Goal: Communication & Community: Answer question/provide support

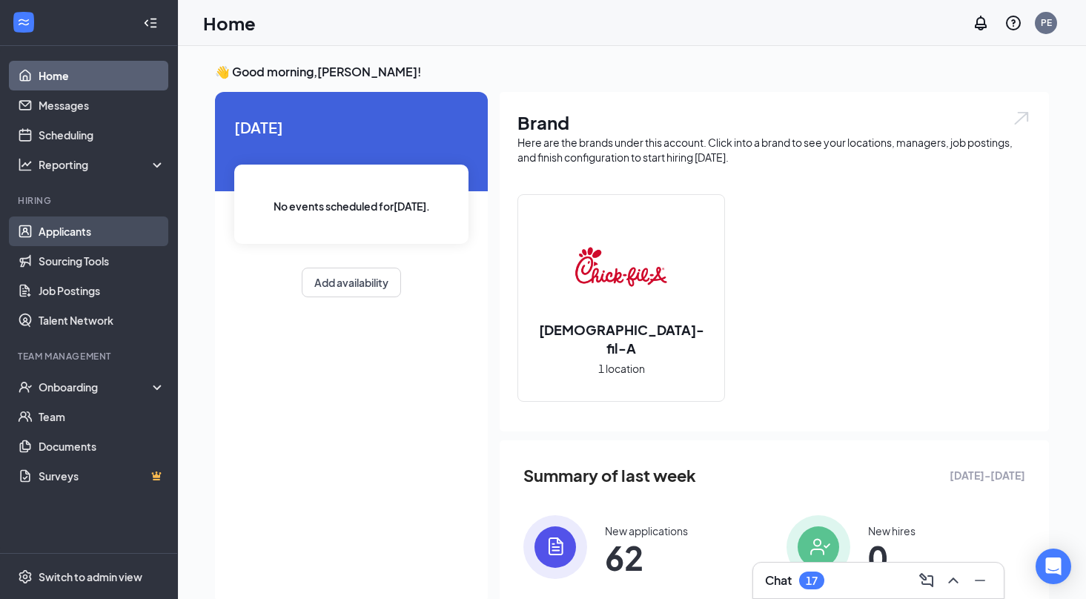
click at [76, 237] on link "Applicants" at bounding box center [102, 231] width 127 height 30
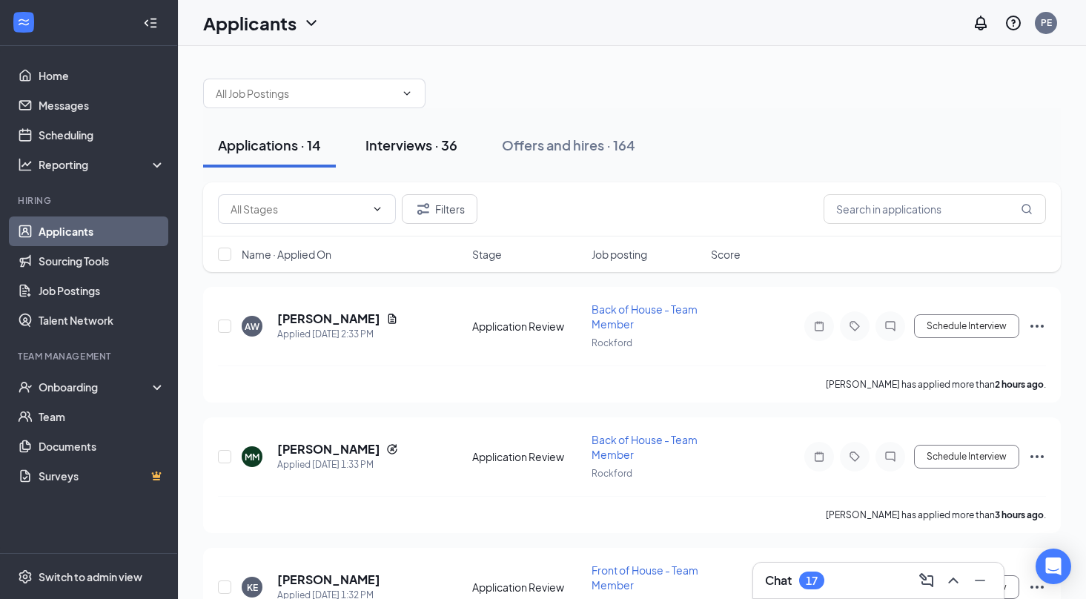
click at [413, 153] on div "Interviews · 36" at bounding box center [411, 145] width 92 height 19
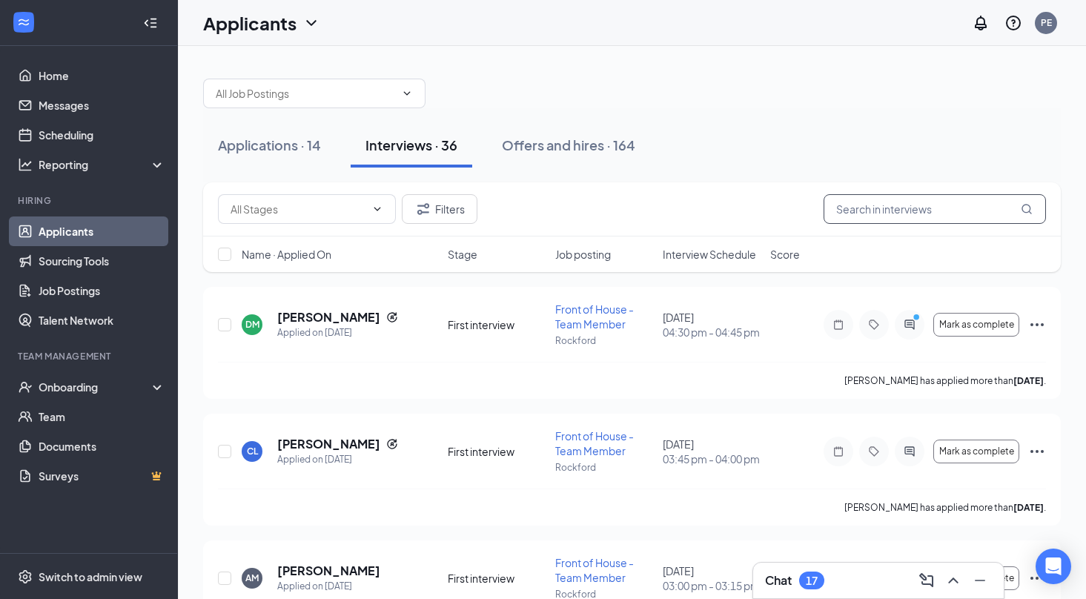
click at [893, 206] on input "text" at bounding box center [934, 209] width 222 height 30
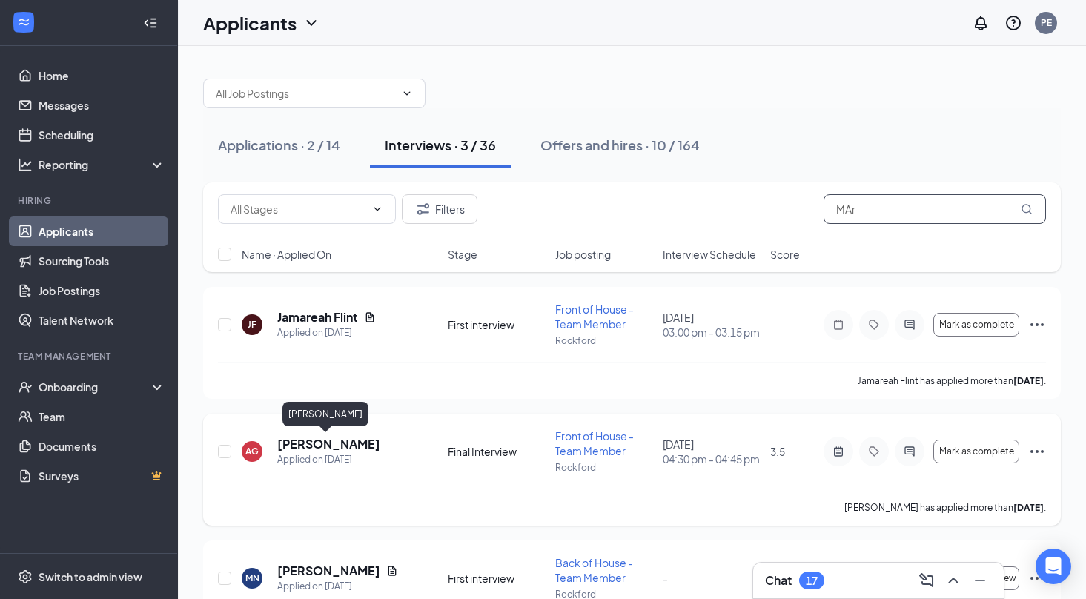
type input "MAr"
click at [328, 444] on h5 "[PERSON_NAME]" at bounding box center [328, 444] width 103 height 16
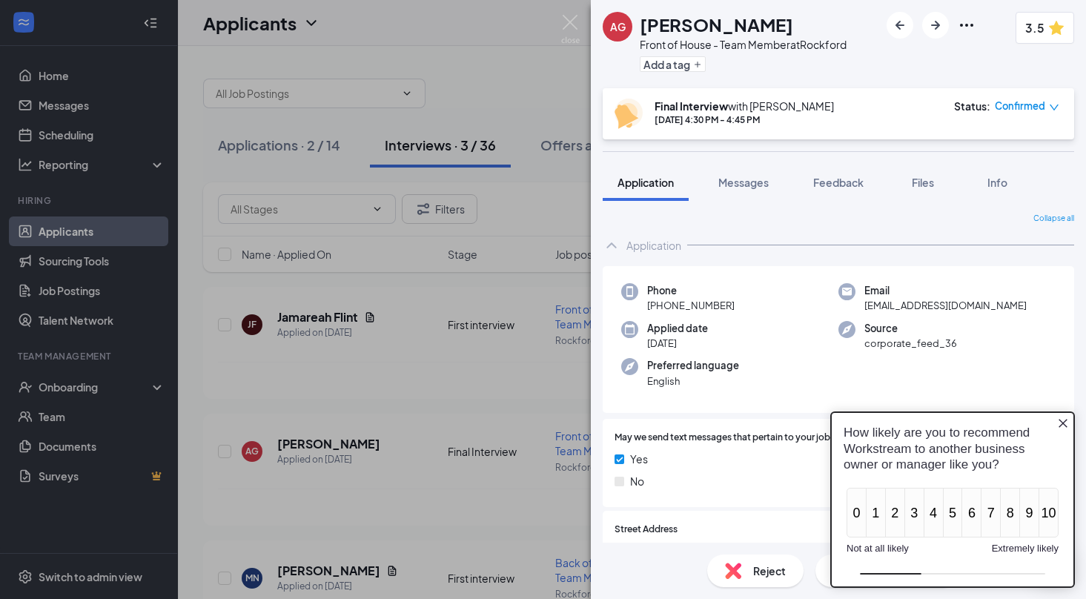
click at [1063, 426] on icon "Close button" at bounding box center [1063, 423] width 12 height 12
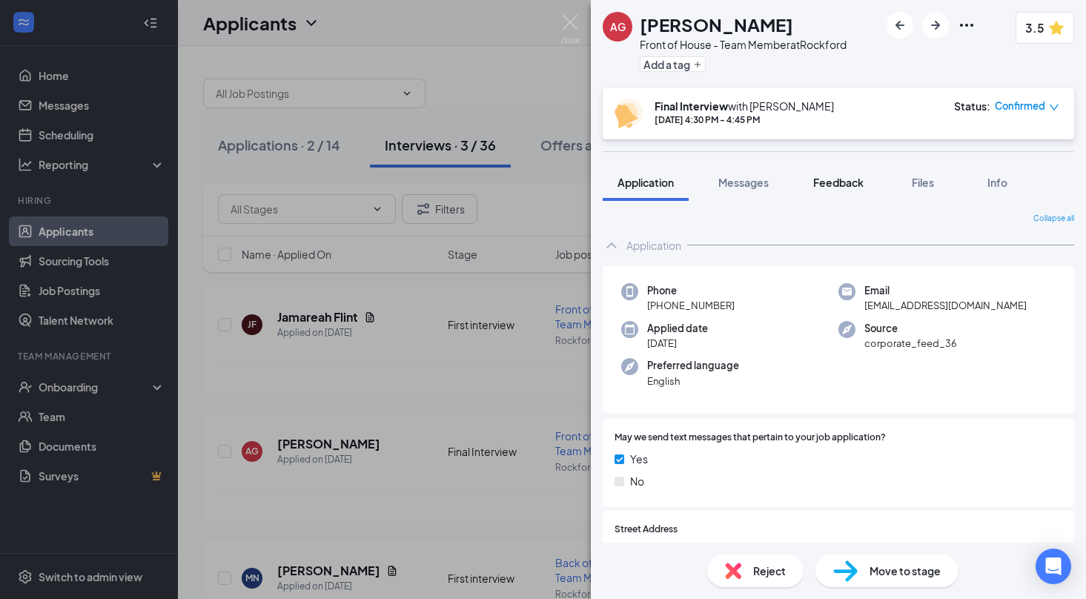
click at [843, 184] on span "Feedback" at bounding box center [838, 182] width 50 height 13
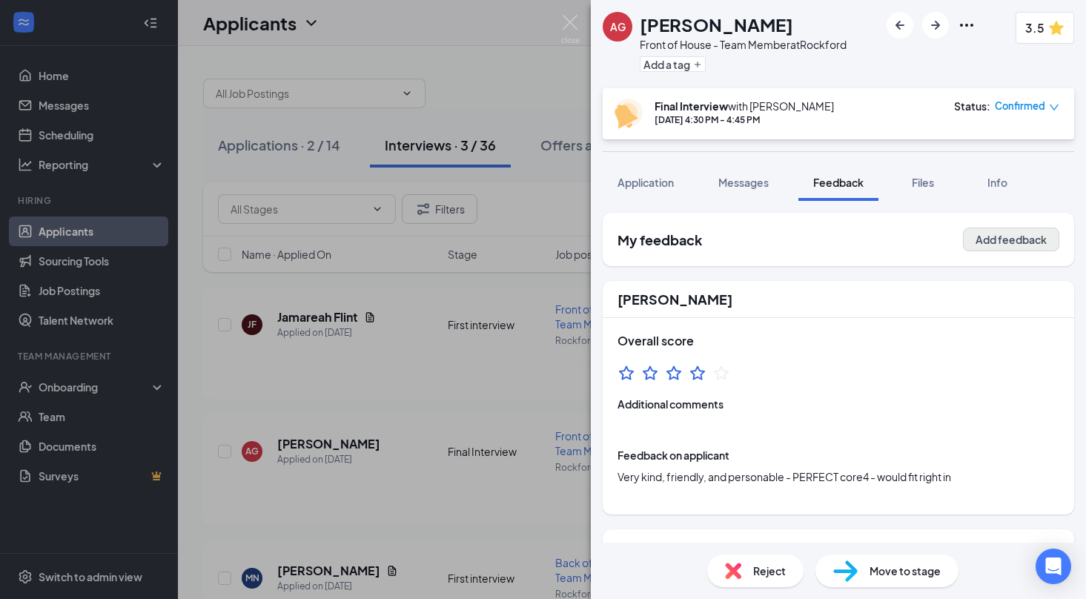
click at [1012, 240] on button "Add feedback" at bounding box center [1011, 239] width 96 height 24
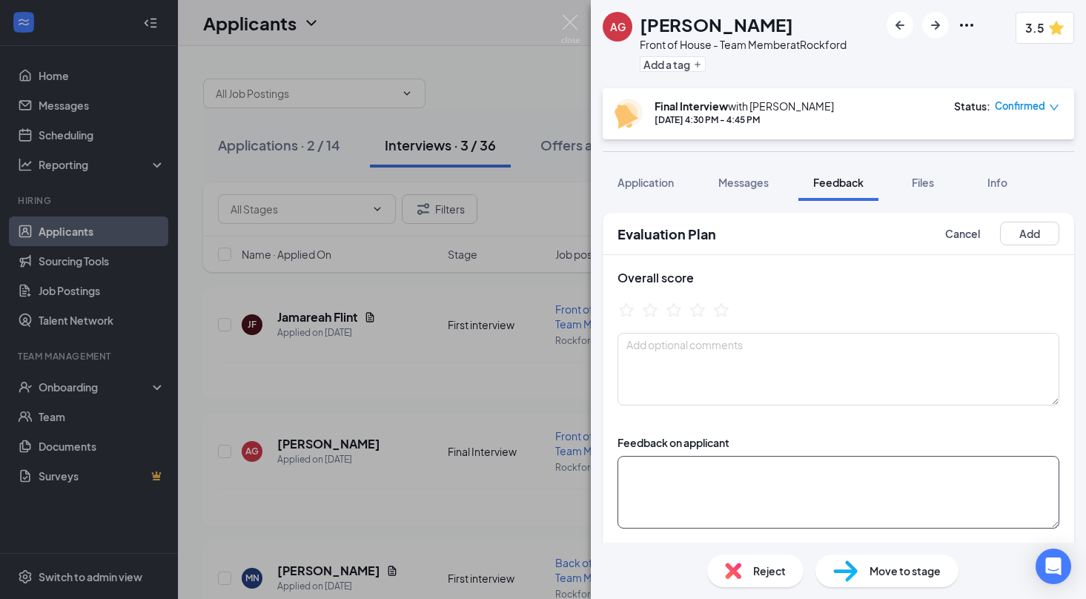
click at [710, 476] on textarea at bounding box center [838, 492] width 442 height 73
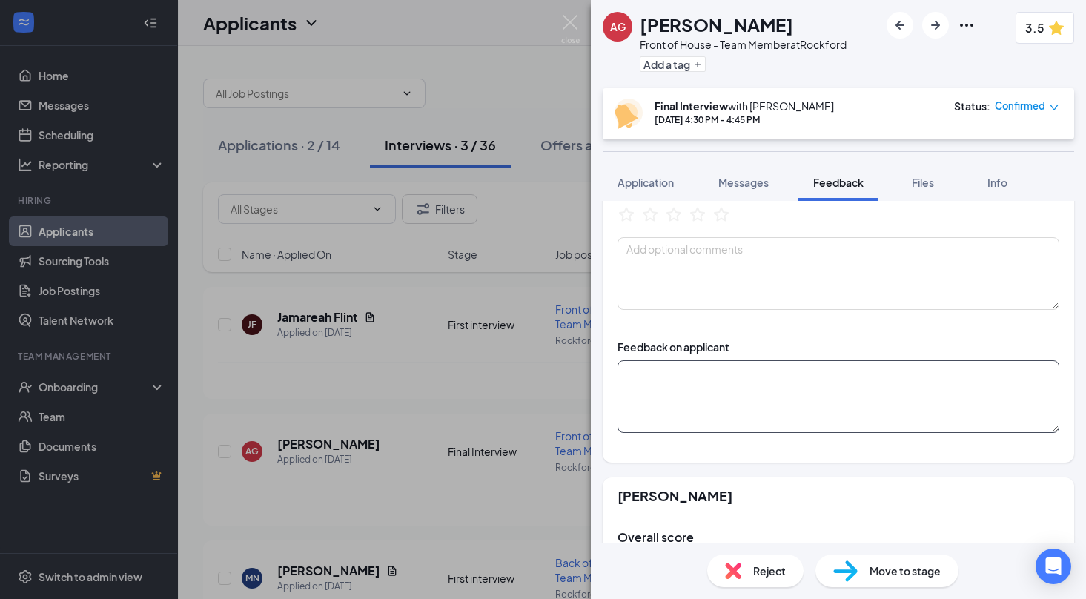
scroll to position [99, 0]
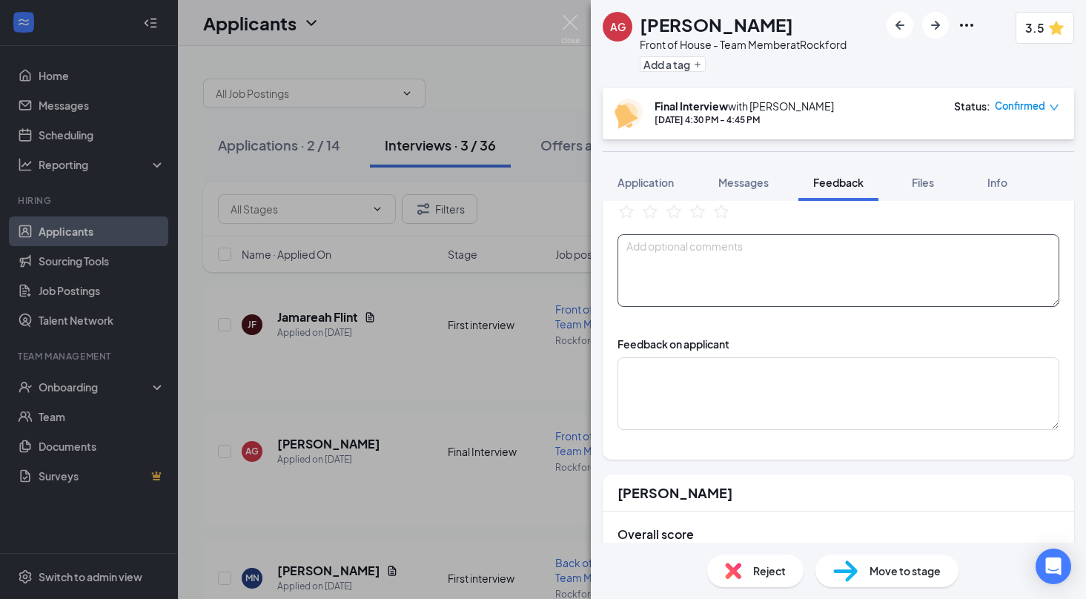
click at [662, 266] on textarea at bounding box center [838, 270] width 442 height 73
type textarea "A"
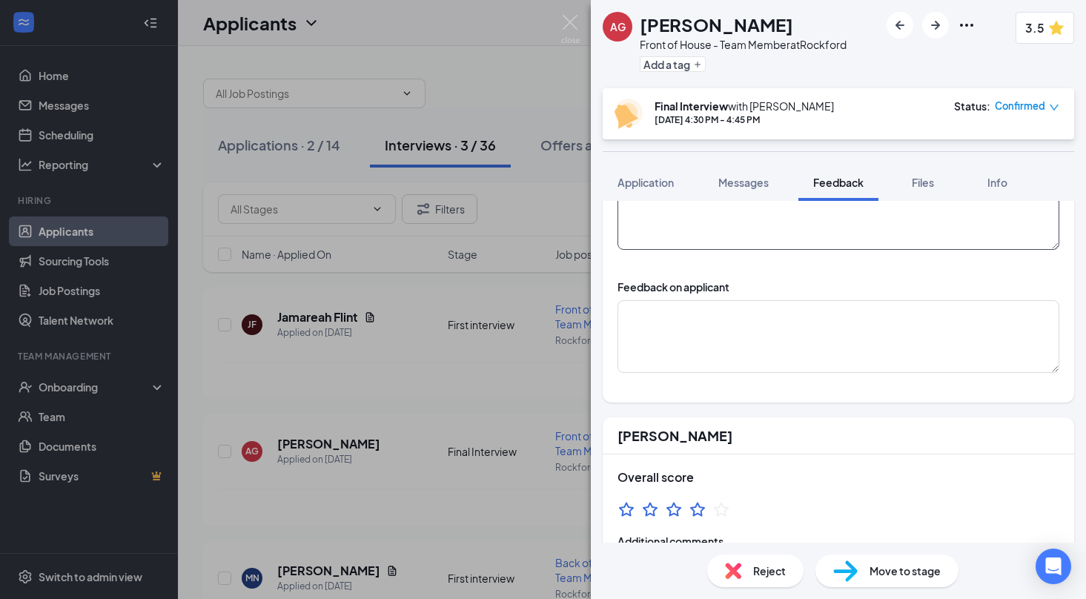
scroll to position [134, 0]
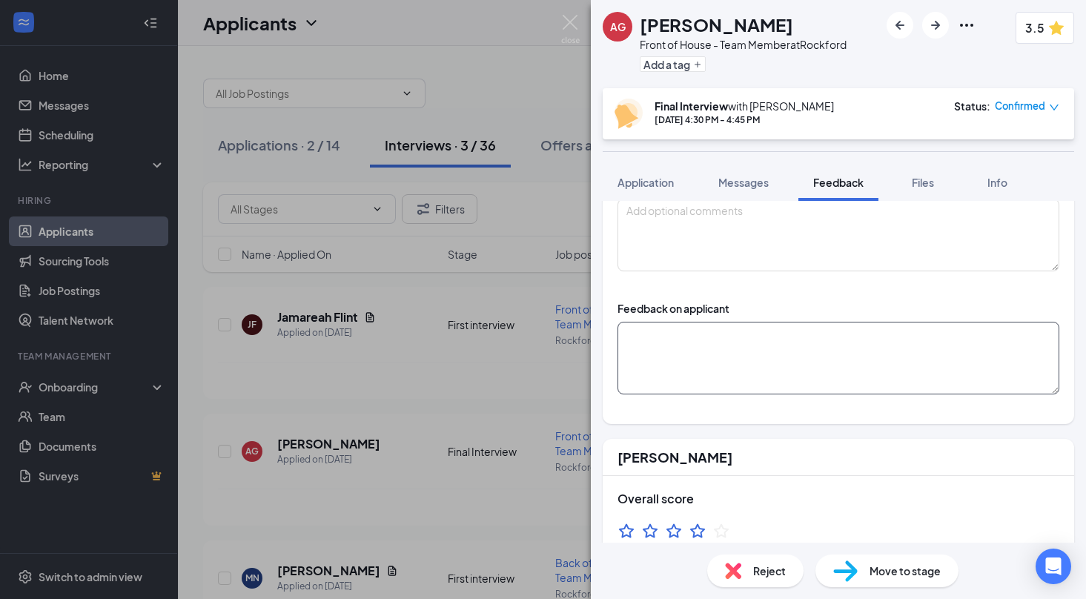
click at [691, 352] on textarea at bounding box center [838, 358] width 442 height 73
click at [634, 367] on textarea "Why - KNows -" at bounding box center [838, 358] width 442 height 73
click at [638, 367] on textarea "Why - KNows -" at bounding box center [838, 358] width 442 height 73
click at [674, 371] on textarea "Why - Knows -" at bounding box center [838, 358] width 442 height 73
click at [673, 372] on textarea "Why - Knows -" at bounding box center [838, 358] width 442 height 73
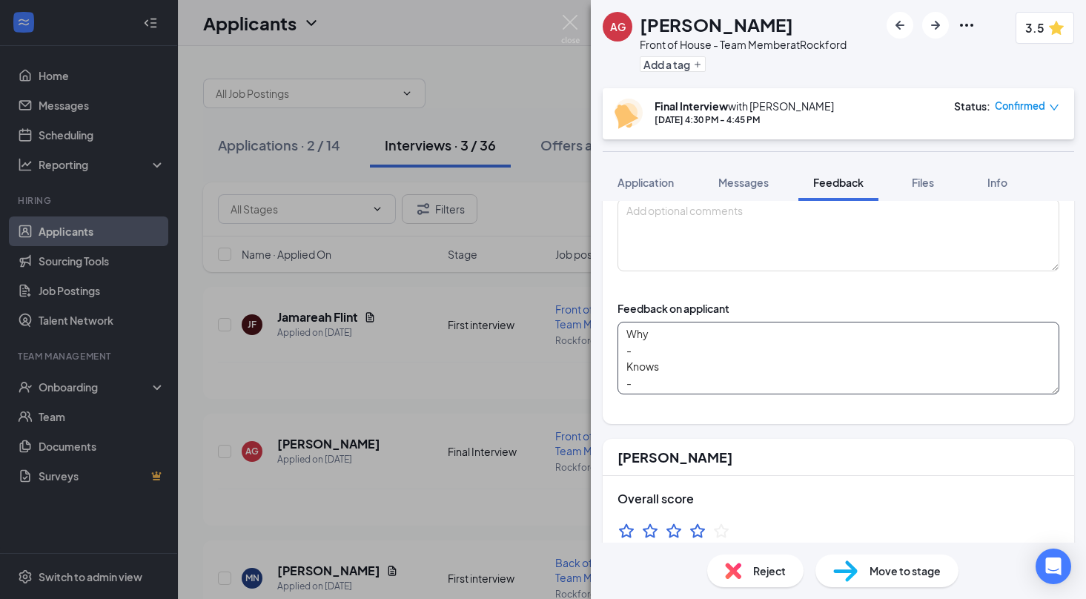
click at [668, 384] on textarea "Why - Knows -" at bounding box center [838, 358] width 442 height 73
click at [623, 334] on textarea "Why - Knows -[PERSON_NAME] and [PERSON_NAME] -funny enthusiastic" at bounding box center [838, 358] width 442 height 73
click at [628, 333] on textarea "Why - Knows -[PERSON_NAME] and [PERSON_NAME] -funny enthusiastic" at bounding box center [838, 358] width 442 height 73
click at [689, 352] on textarea "Senior at Guilford RVC next Why - Knows -[PERSON_NAME] and [PERSON_NAME] -funny…" at bounding box center [838, 358] width 442 height 73
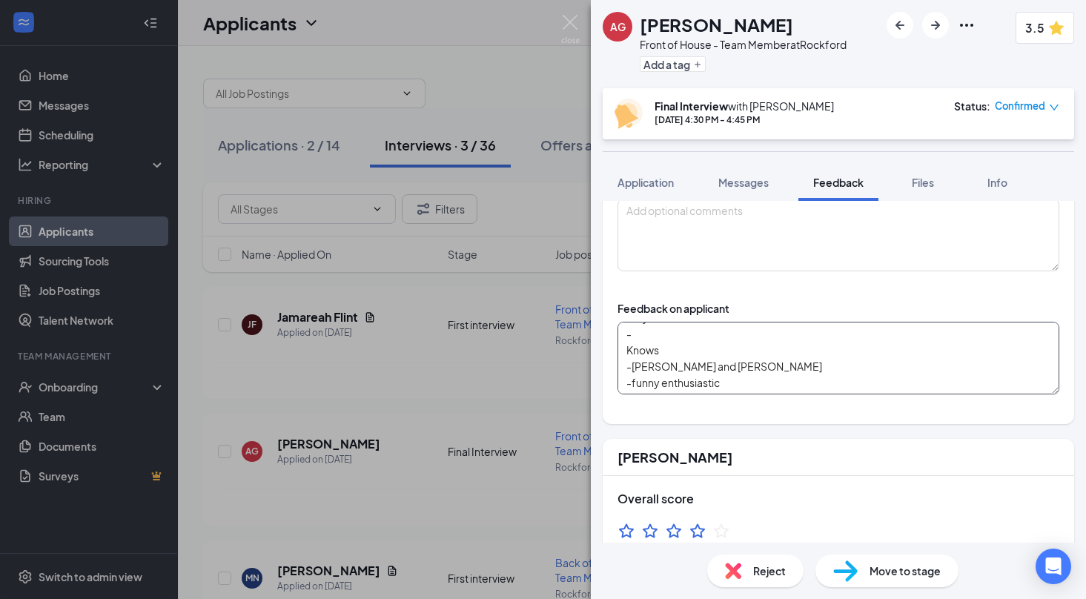
click at [666, 379] on textarea "Senior at Guilford RVC next Criminal Justice Why - Knows -[PERSON_NAME] and [PE…" at bounding box center [838, 358] width 442 height 73
click at [743, 351] on textarea "Senior at Guilford RVC next Criminal Justice Why - Knows -[PERSON_NAME] and [PE…" at bounding box center [838, 358] width 442 height 73
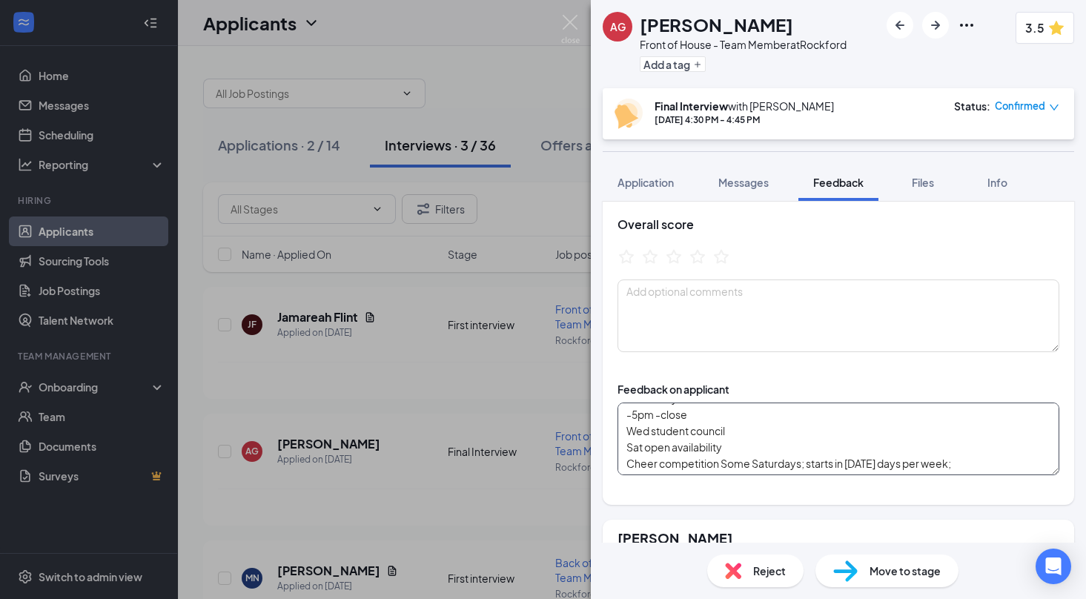
scroll to position [19, 0]
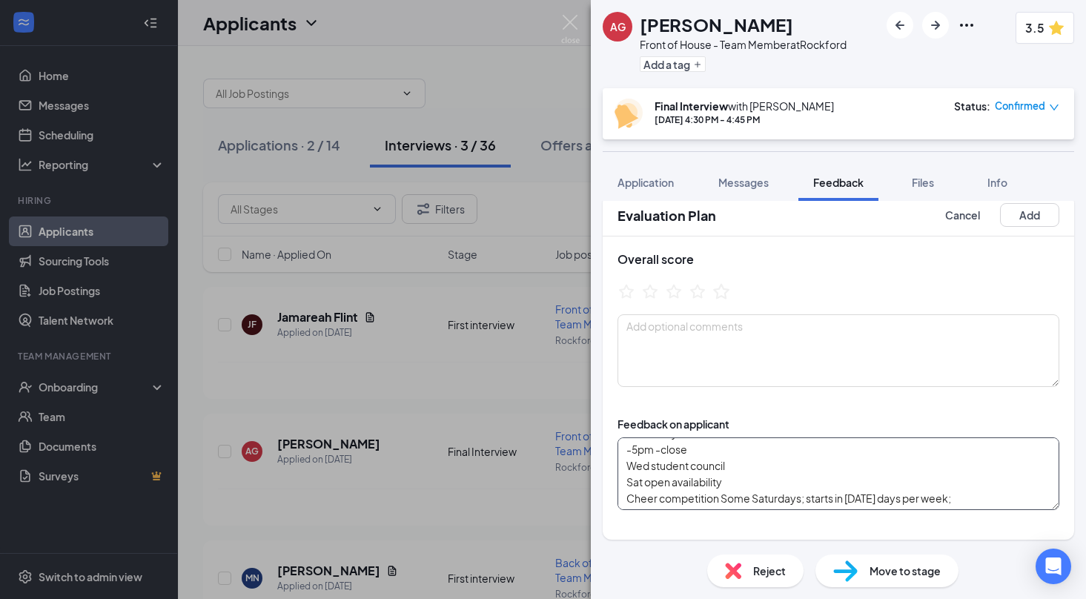
type textarea "Senior at Guilford RVC next Criminal Justice Why - Knows -[PERSON_NAME] and [PE…"
click at [721, 290] on icon "StarBorder" at bounding box center [720, 291] width 19 height 19
click at [700, 336] on textarea at bounding box center [838, 350] width 442 height 73
type textarea "amazing"
click at [787, 295] on div at bounding box center [838, 293] width 442 height 23
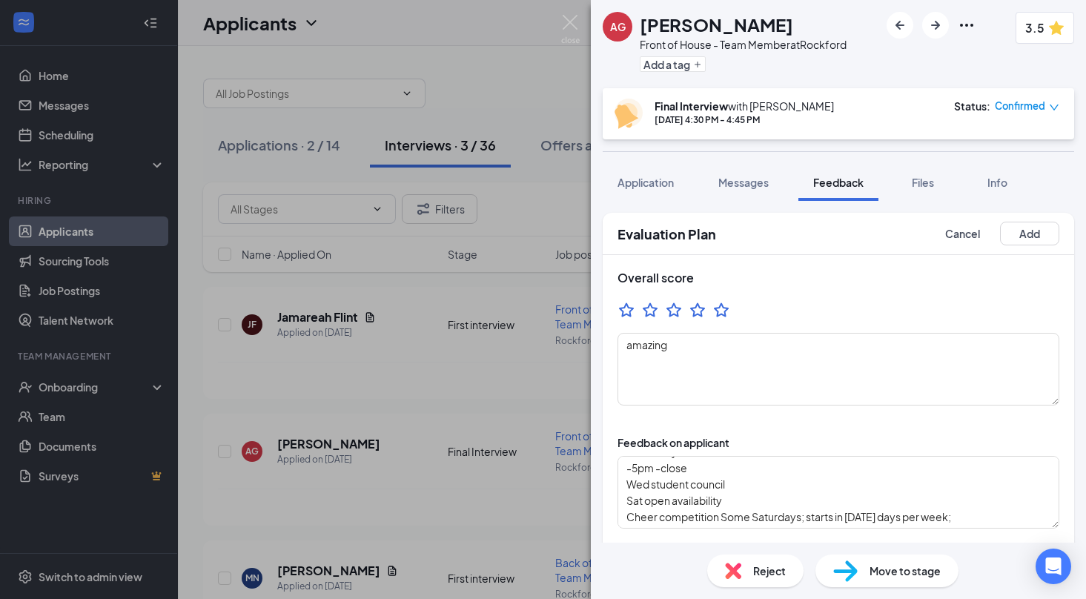
scroll to position [0, 0]
click at [1029, 233] on button "Add" at bounding box center [1029, 234] width 59 height 24
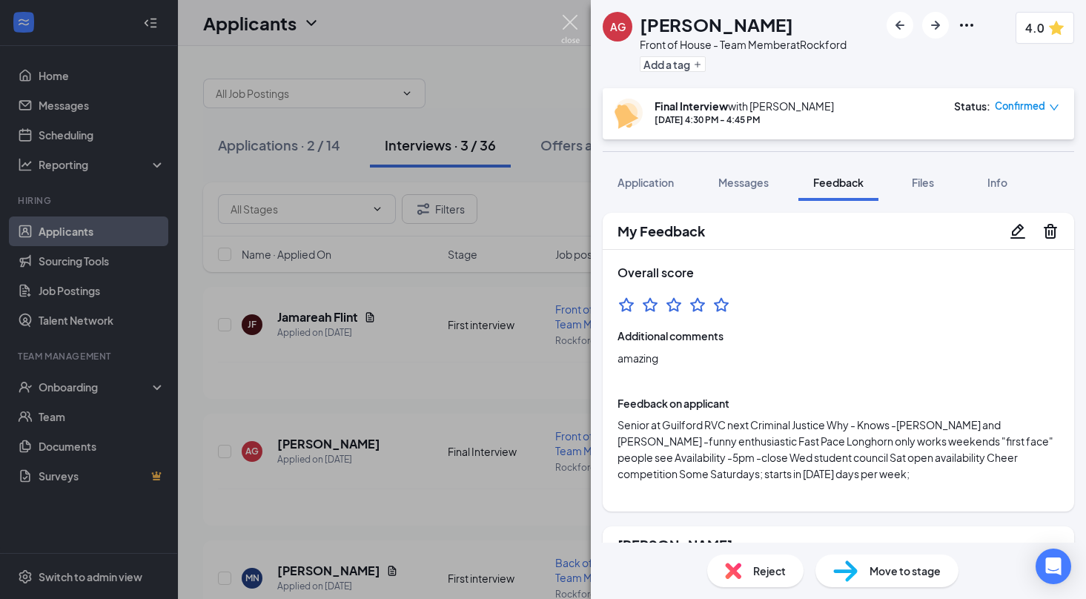
click at [575, 24] on img at bounding box center [570, 29] width 19 height 29
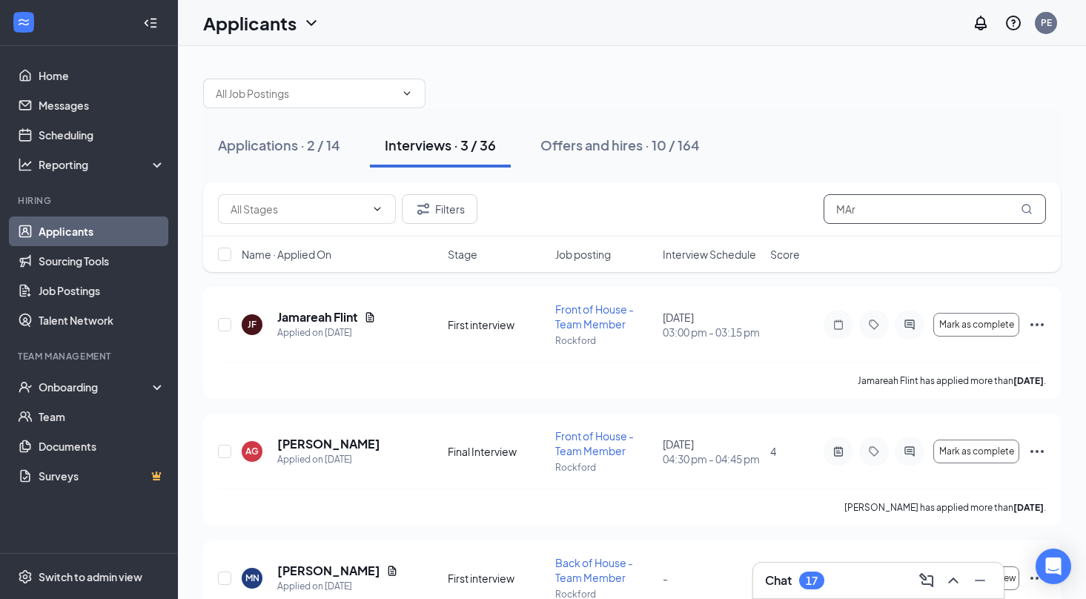
drag, startPoint x: 855, startPoint y: 216, endPoint x: 774, endPoint y: 215, distance: 80.8
click at [774, 215] on div "Filters MAr" at bounding box center [632, 209] width 828 height 30
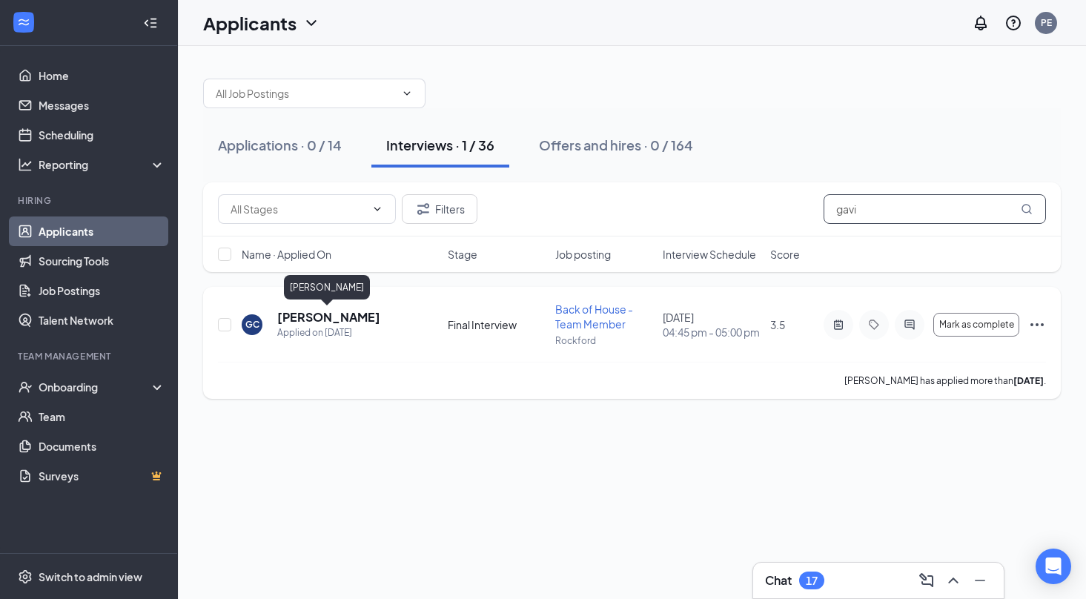
type input "gavi"
click at [333, 316] on h5 "[PERSON_NAME]" at bounding box center [328, 317] width 103 height 16
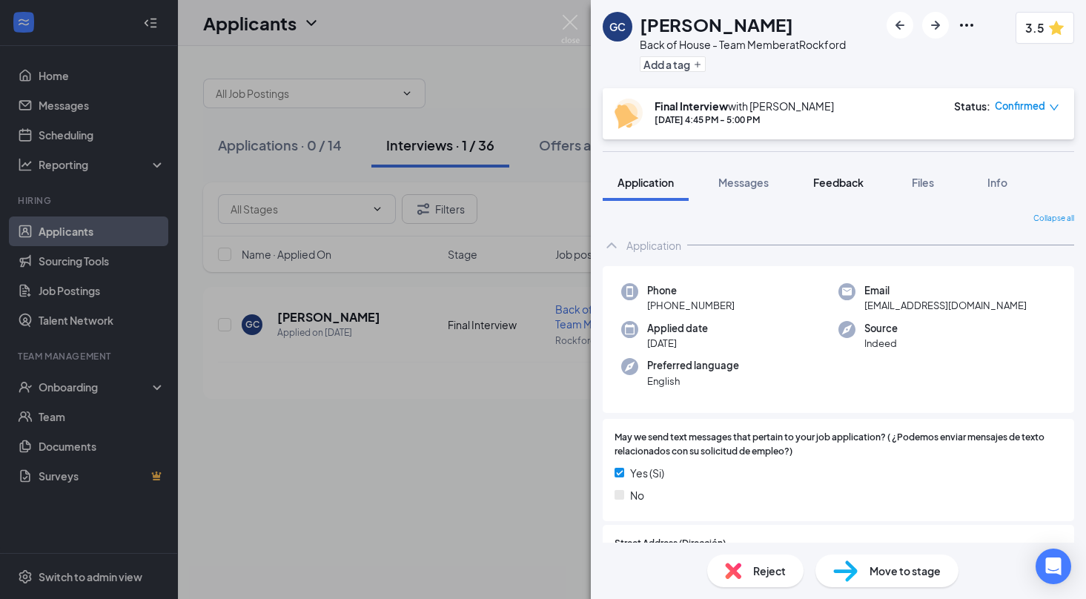
click at [850, 177] on span "Feedback" at bounding box center [838, 182] width 50 height 13
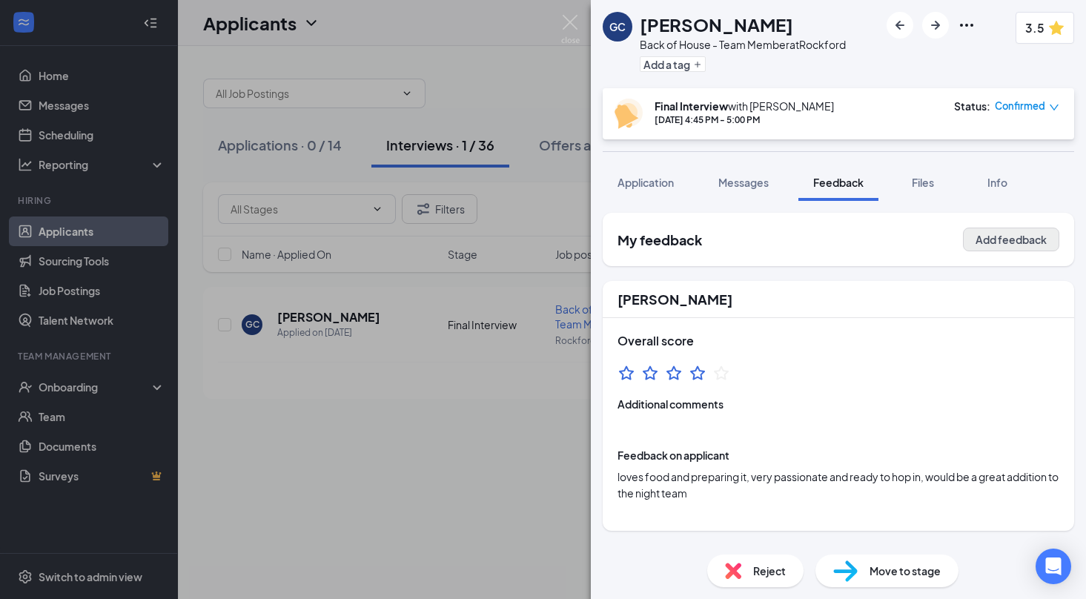
click at [1022, 242] on button "Add feedback" at bounding box center [1011, 239] width 96 height 24
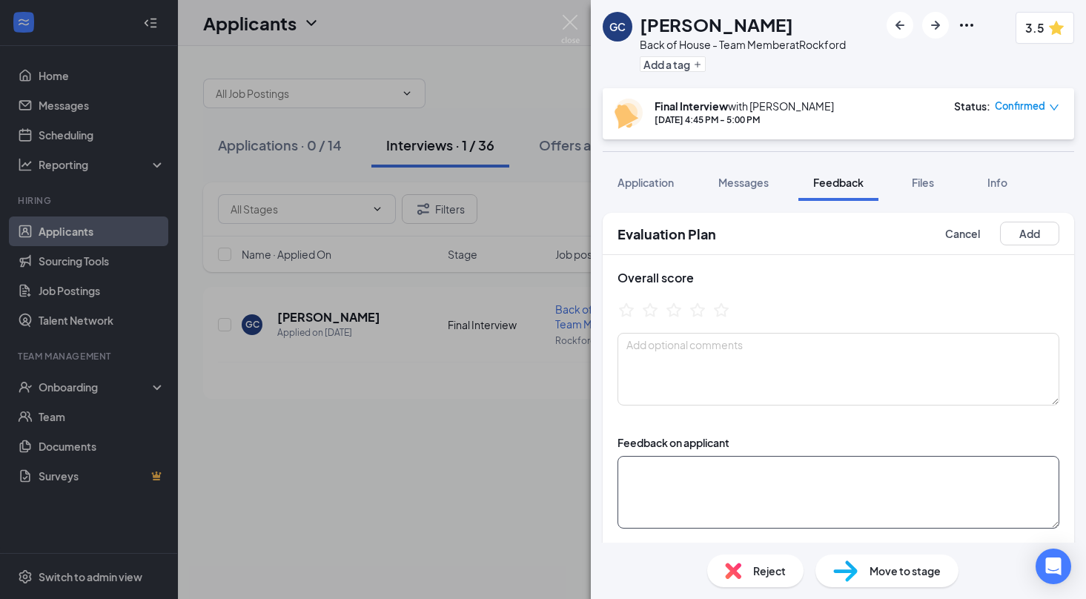
click at [693, 471] on textarea at bounding box center [838, 492] width 442 height 73
click at [752, 491] on textarea "Junior at BNHS Band tenor sax Passion is to cook Culinary School" at bounding box center [838, 492] width 442 height 73
click at [711, 518] on textarea "Junior at BNHS Band tenor sax Passion is to cook; brings people together [GEOGR…" at bounding box center [838, 492] width 442 height 73
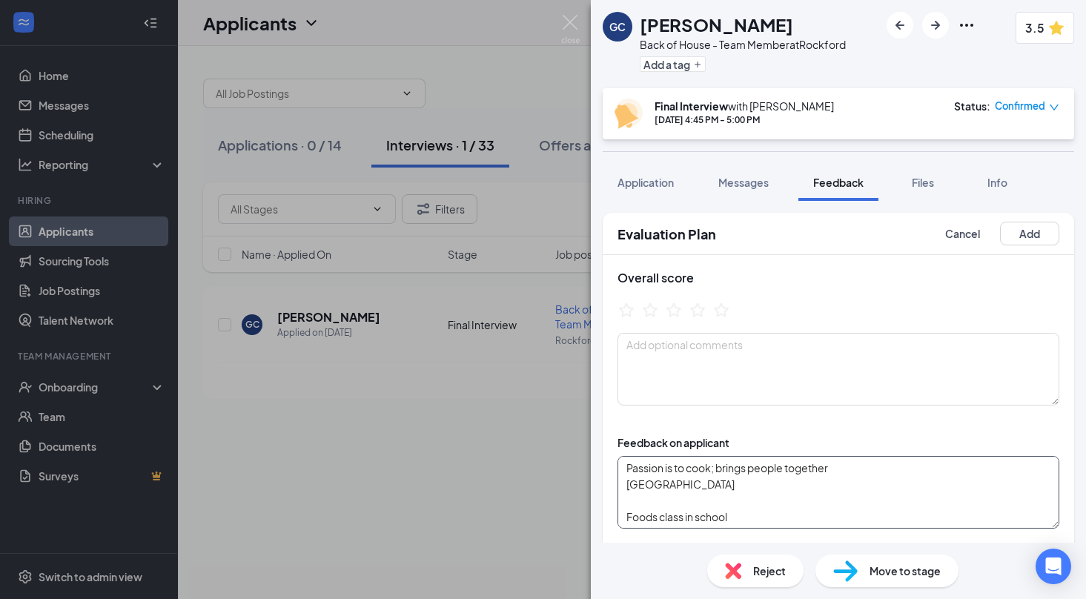
click at [782, 468] on textarea "Junior at BNHS Band tenor sax Passion is to cook; brings people together [GEOGR…" at bounding box center [838, 492] width 442 height 73
click at [721, 505] on textarea "Junior at BNHS Band tenor sax Passion is to cook; brings people together Culina…" at bounding box center [838, 492] width 442 height 73
click at [753, 493] on textarea "Junior at BNHS Band tenor sax Passion is to cook; brings people together Culina…" at bounding box center [838, 492] width 442 height 73
click at [888, 498] on textarea "Junior at BNHS Band tenor sax Passion is to cook; brings people together Culina…" at bounding box center [838, 492] width 442 height 73
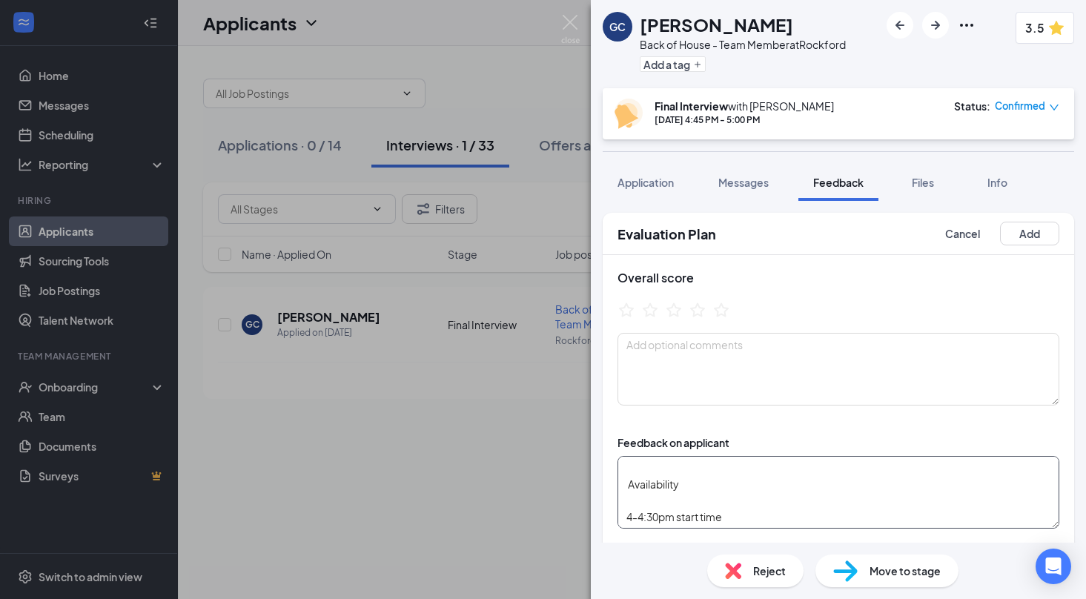
scroll to position [126, 0]
click at [624, 510] on textarea "Junior at BNHS Band tenor sax Passion is to cook; brings people together Culina…" at bounding box center [838, 492] width 442 height 73
click at [639, 522] on textarea "Junior at BNHS Band tenor sax Passion is to cook; brings people together Culina…" at bounding box center [838, 492] width 442 height 73
type textarea "Junior at BNHS Band tenor sax Passion is to cook; brings people together Culina…"
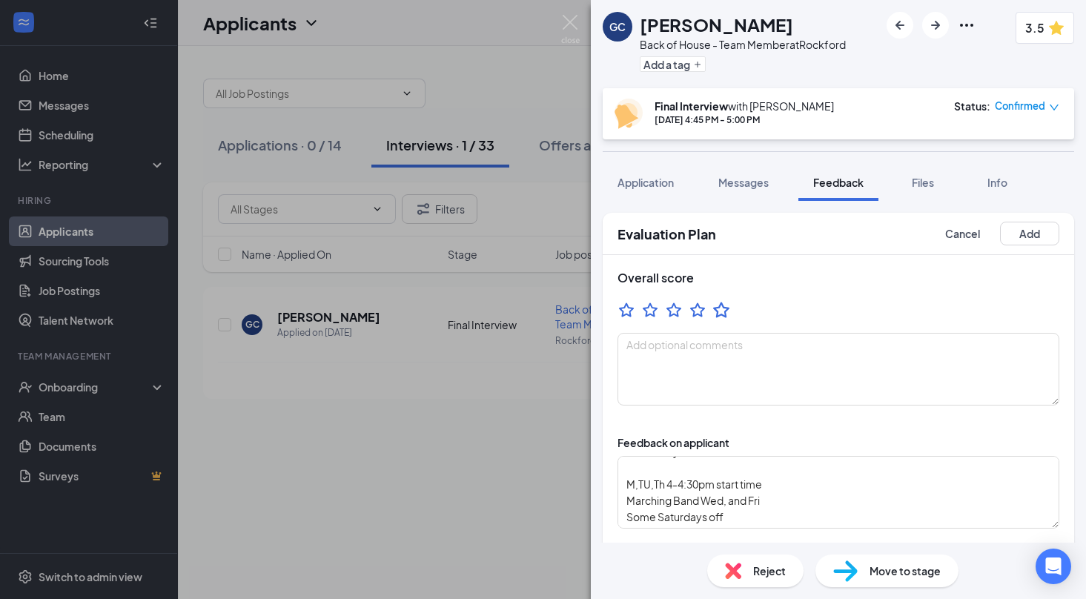
click at [724, 307] on icon "StarBorder" at bounding box center [721, 310] width 16 height 16
click at [678, 344] on textarea at bounding box center [838, 369] width 442 height 73
type textarea "t"
type textarea "Young, and hungry"
click at [1039, 233] on button "Add" at bounding box center [1029, 234] width 59 height 24
